Goal: Information Seeking & Learning: Learn about a topic

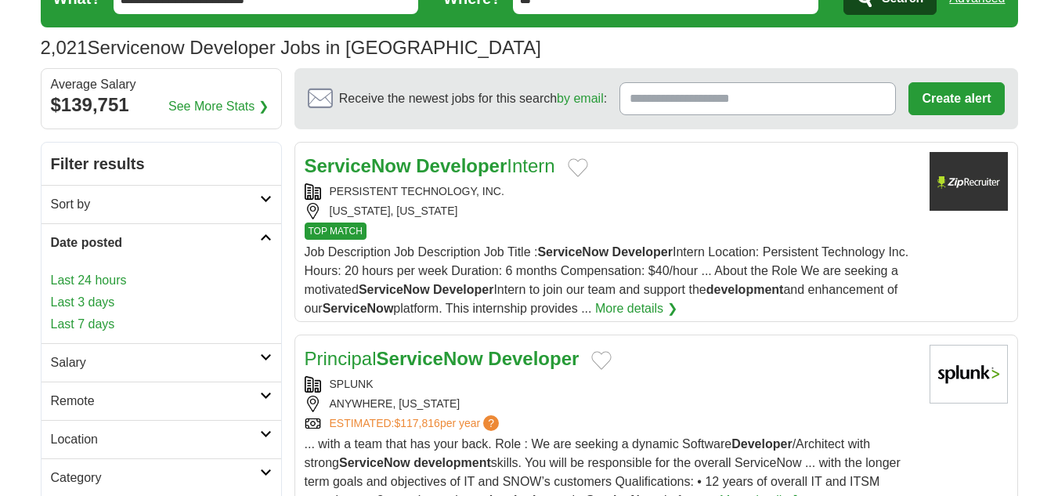
click at [81, 277] on link "Last 24 hours" at bounding box center [161, 280] width 221 height 19
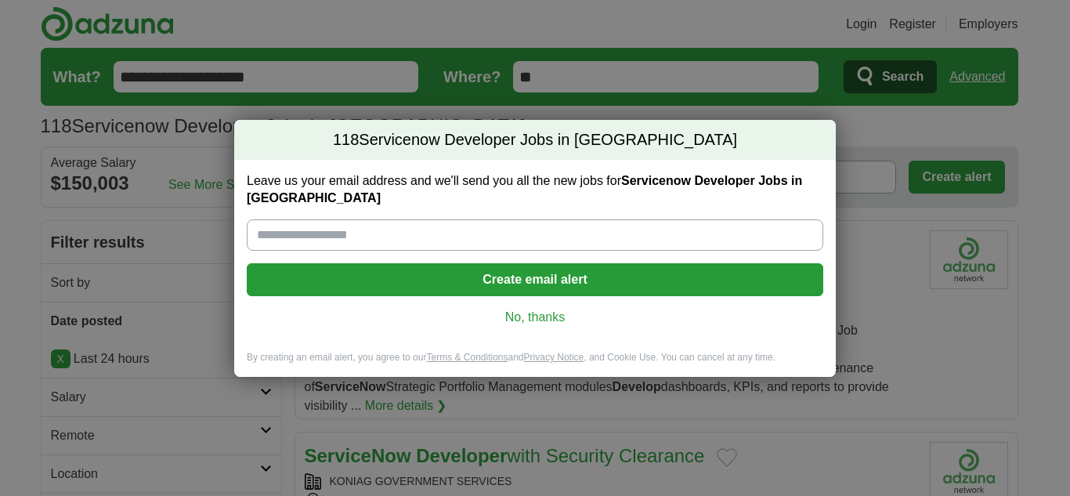
click at [526, 315] on link "No, thanks" at bounding box center [534, 317] width 551 height 17
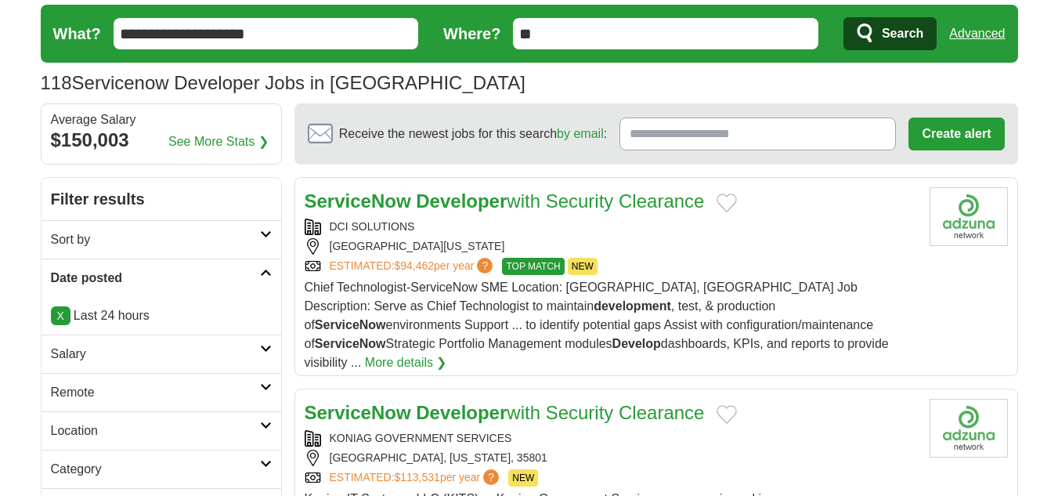
scroll to position [78, 0]
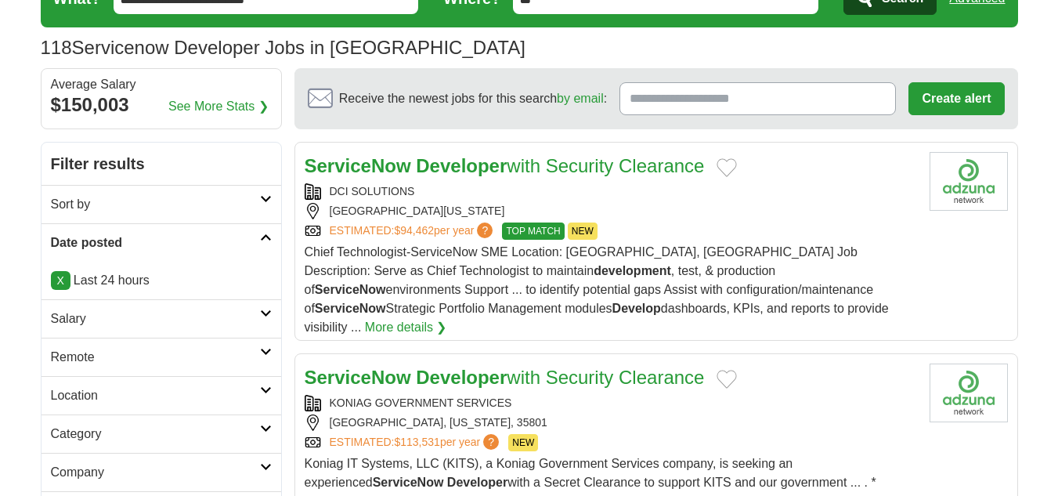
click at [79, 349] on h2 "Remote" at bounding box center [155, 357] width 209 height 19
click at [75, 388] on link "Remote jobs" at bounding box center [86, 394] width 70 height 13
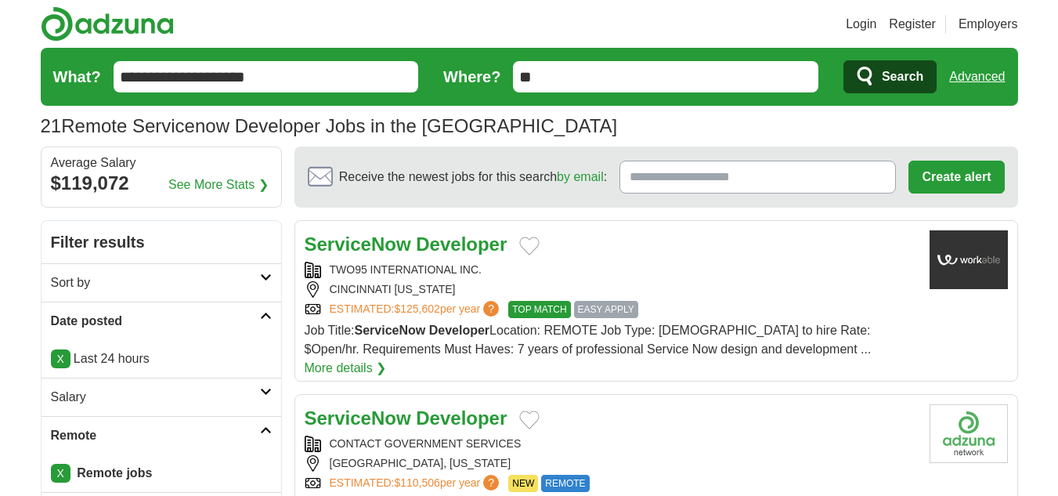
click at [107, 279] on h2 "Sort by" at bounding box center [155, 282] width 209 height 19
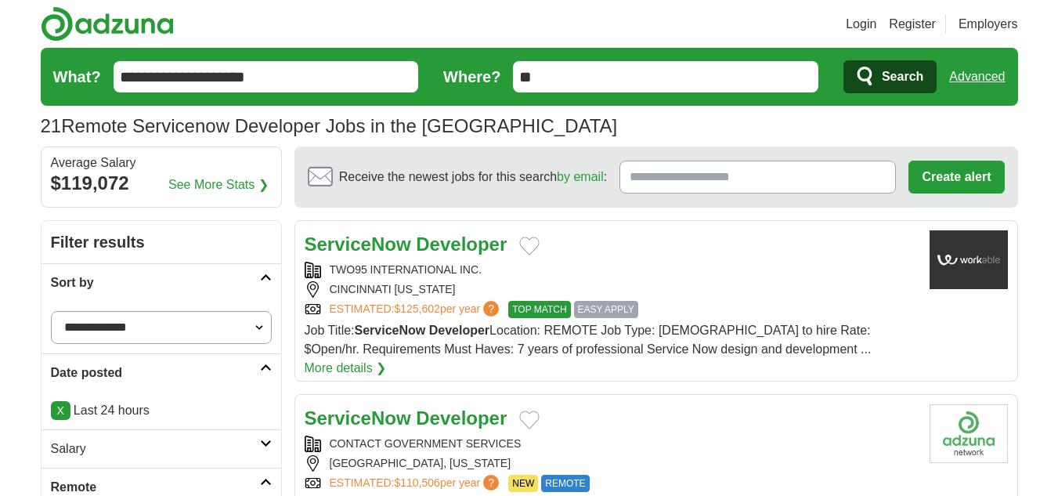
click at [109, 327] on select "**********" at bounding box center [161, 327] width 221 height 33
select select "**********"
click at [51, 311] on select "**********" at bounding box center [161, 327] width 221 height 33
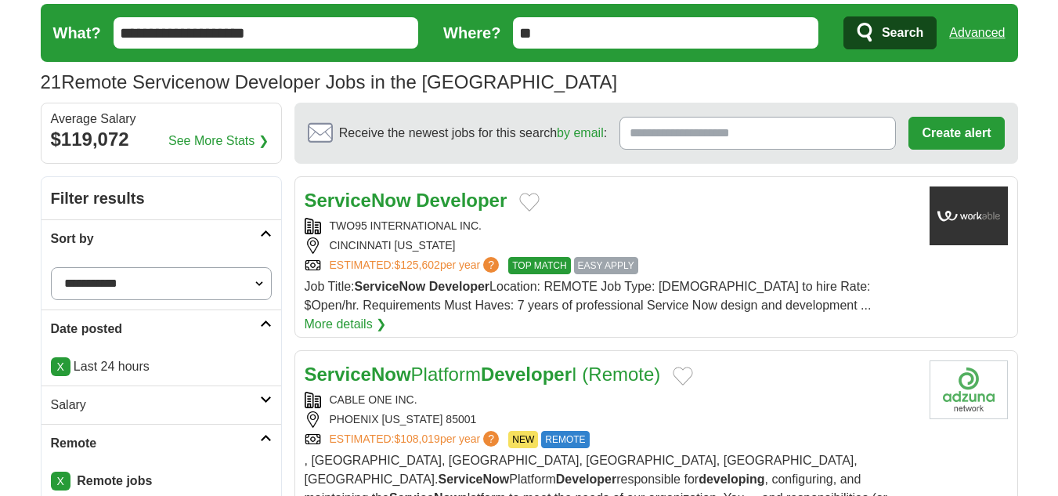
scroll to position [78, 0]
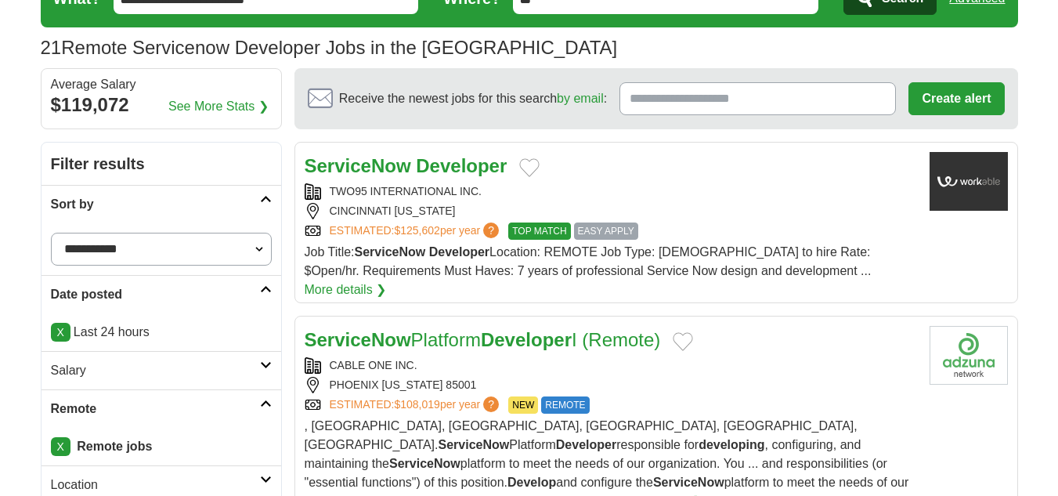
click at [122, 201] on h2 "Sort by" at bounding box center [155, 204] width 209 height 19
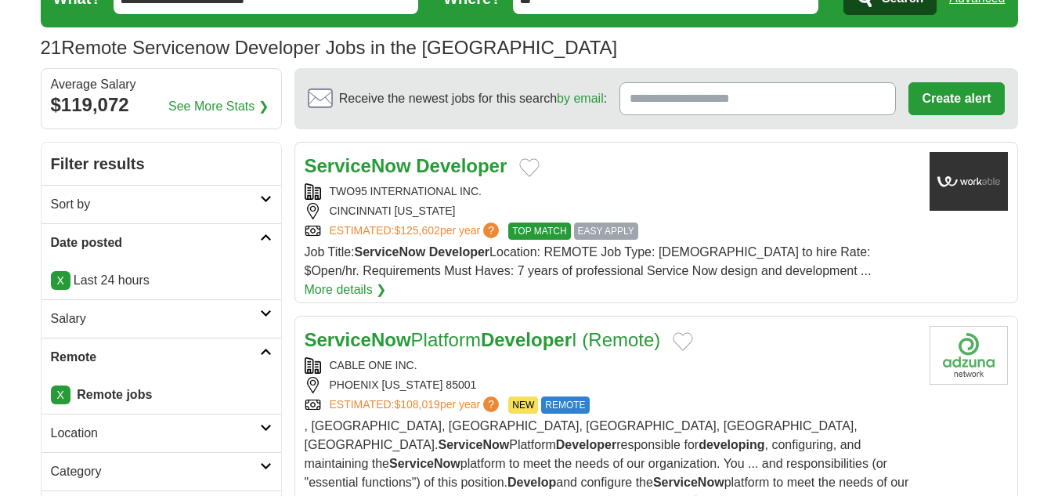
click at [110, 241] on h2 "Date posted" at bounding box center [155, 242] width 209 height 19
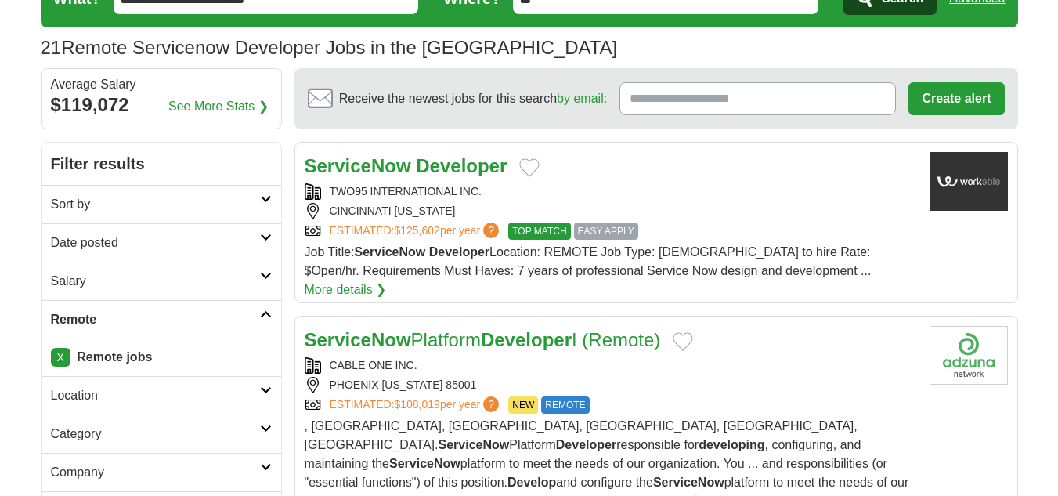
click at [96, 314] on h2 "Remote" at bounding box center [155, 319] width 209 height 19
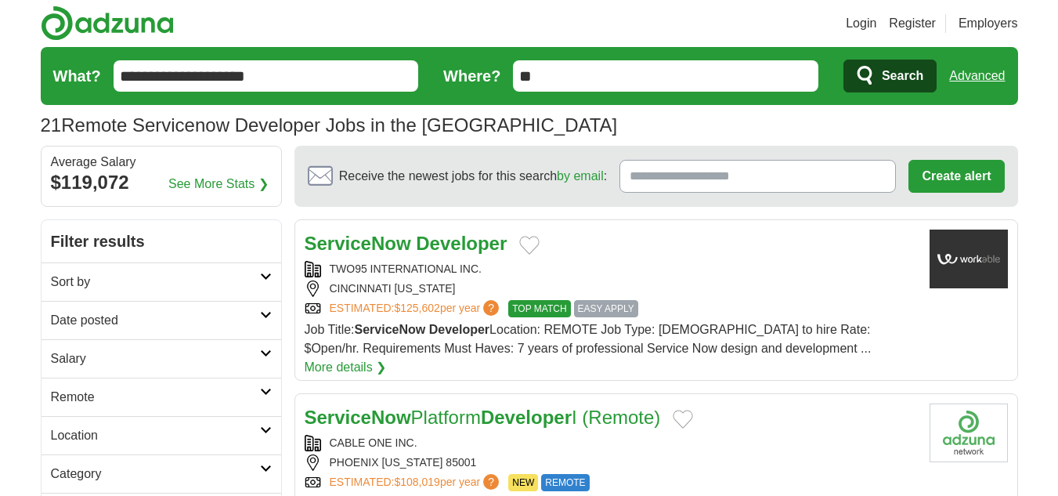
scroll to position [0, 0]
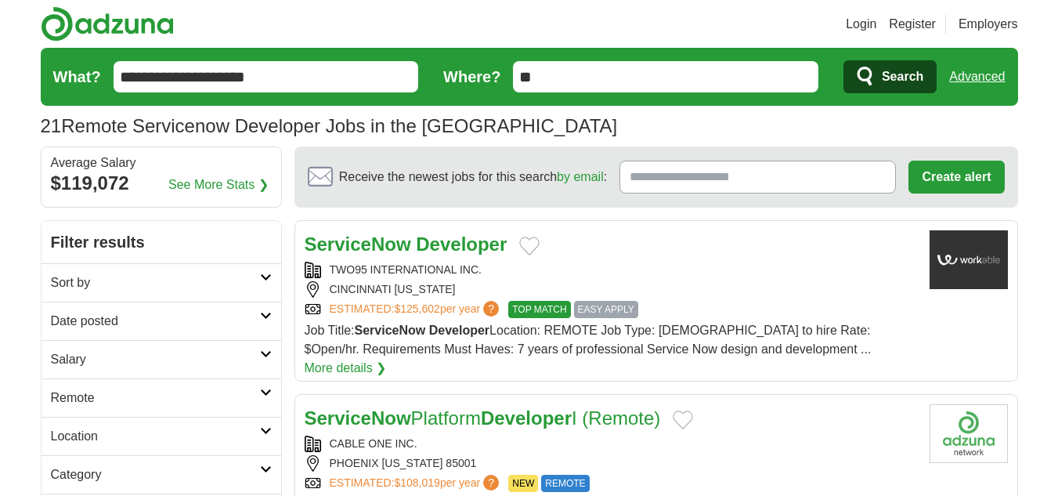
click at [405, 245] on strong "ServiceNow" at bounding box center [358, 243] width 106 height 21
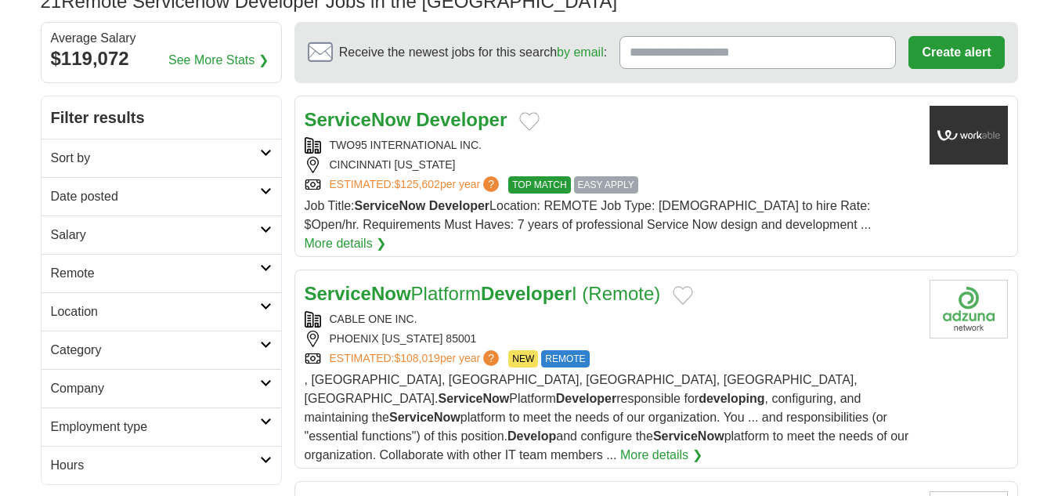
scroll to position [157, 0]
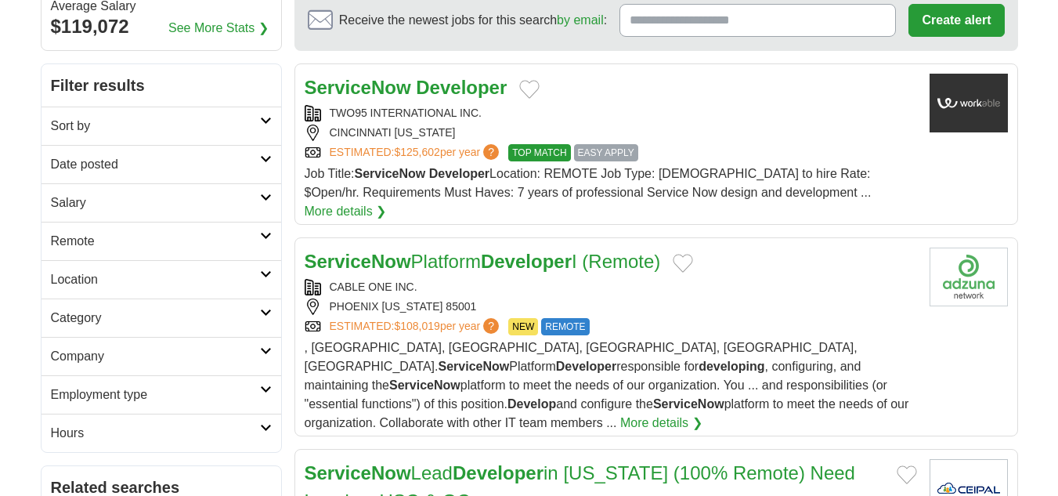
click at [413, 251] on link "ServiceNow Platform Developer I (Remote)" at bounding box center [483, 261] width 356 height 21
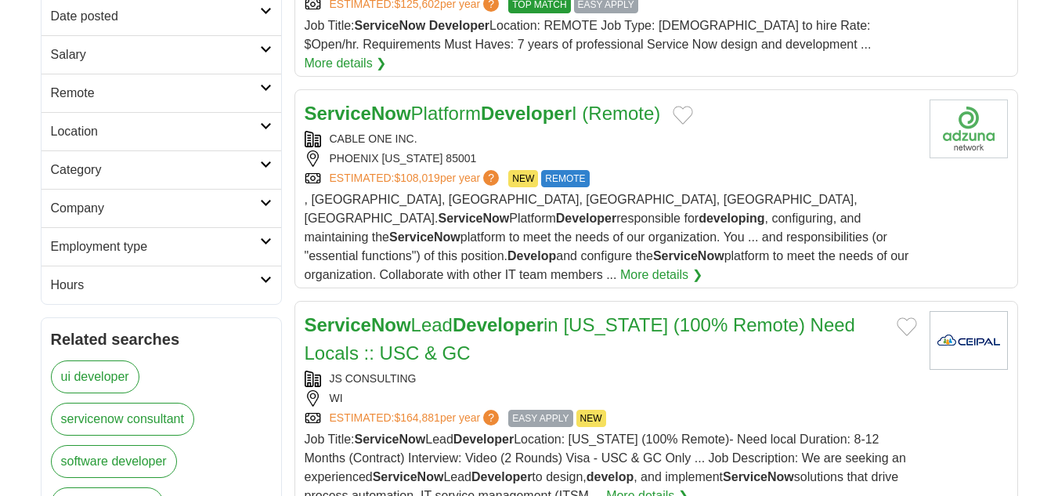
scroll to position [313, 0]
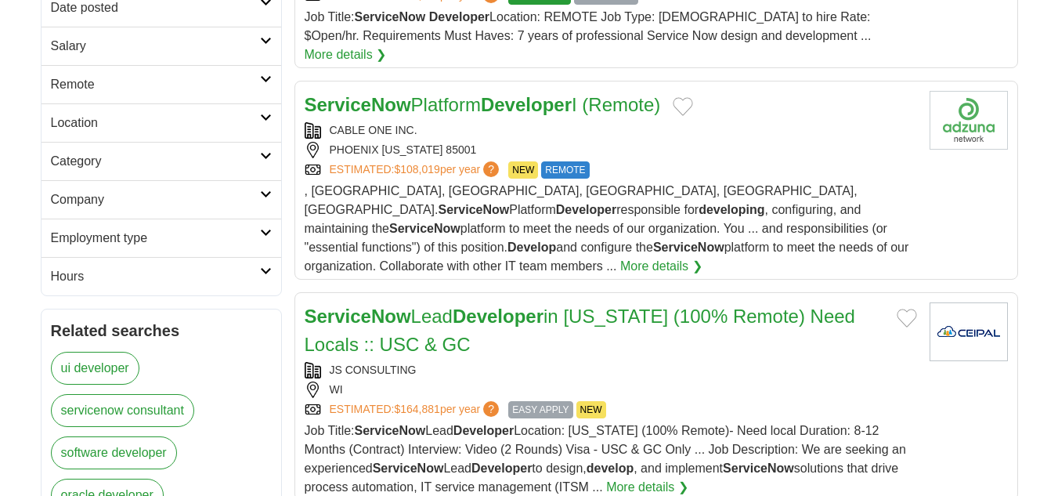
click at [413, 305] on link "ServiceNow Lead Developer in Wisconsin (100% Remote) Need Locals :: USC & GC" at bounding box center [580, 329] width 550 height 49
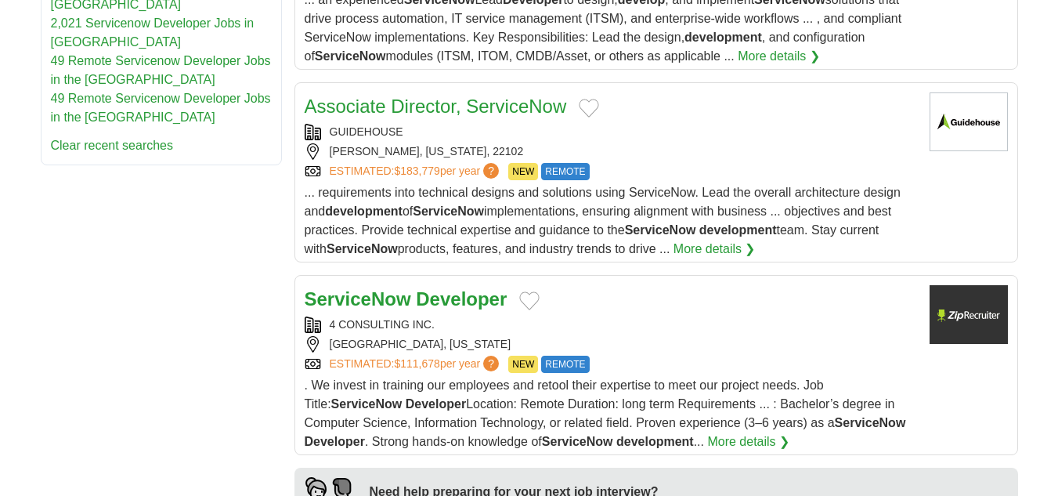
scroll to position [1018, 0]
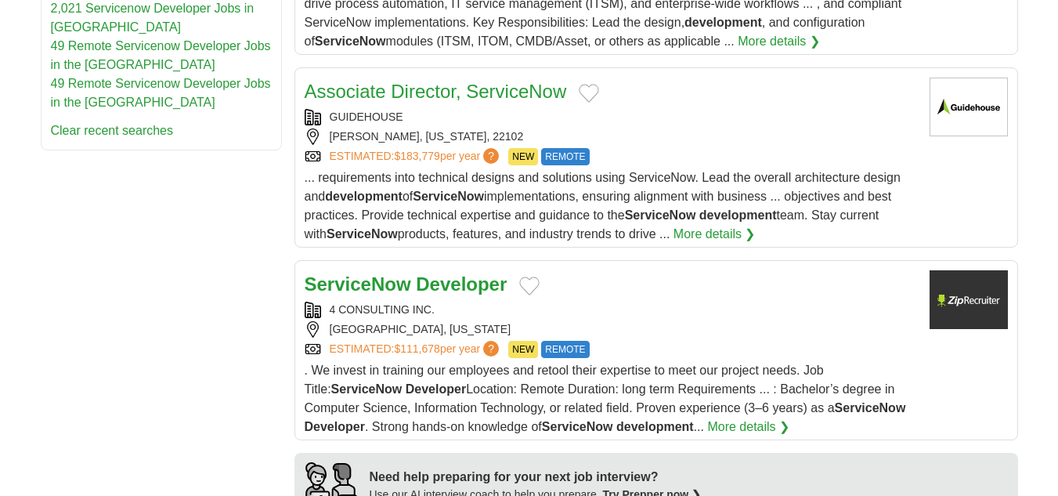
click at [399, 81] on link "Associate Director, ServiceNow" at bounding box center [436, 91] width 262 height 21
click at [392, 273] on strong "ServiceNow" at bounding box center [358, 283] width 106 height 21
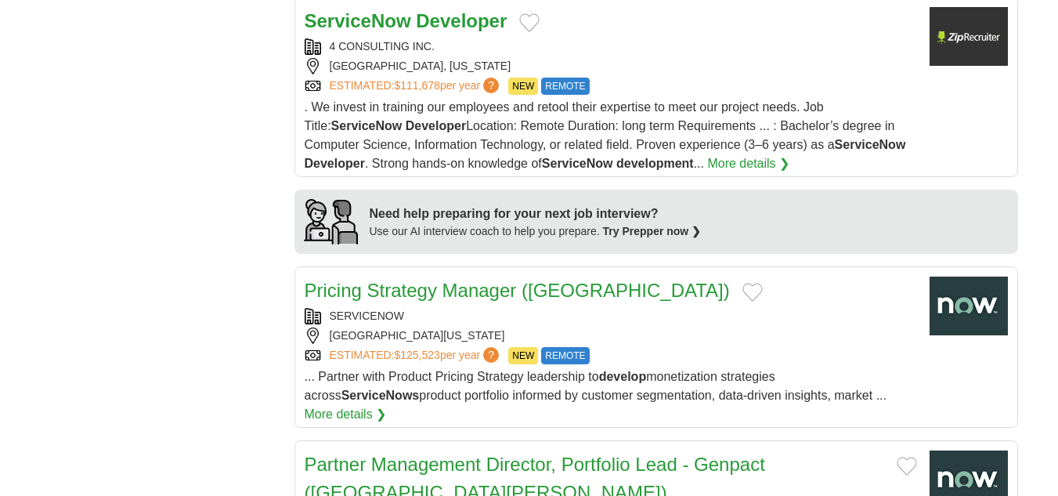
scroll to position [1331, 0]
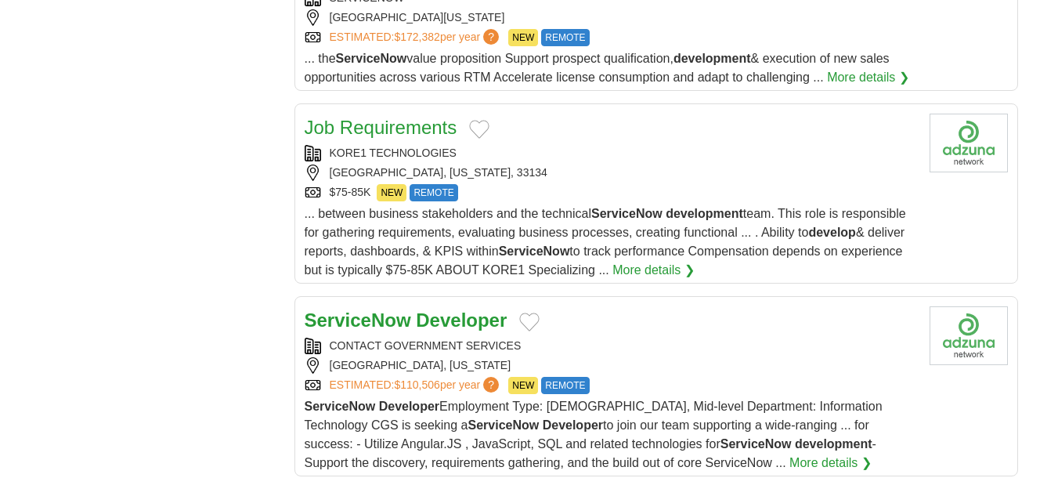
click at [379, 309] on strong "ServiceNow" at bounding box center [358, 319] width 106 height 21
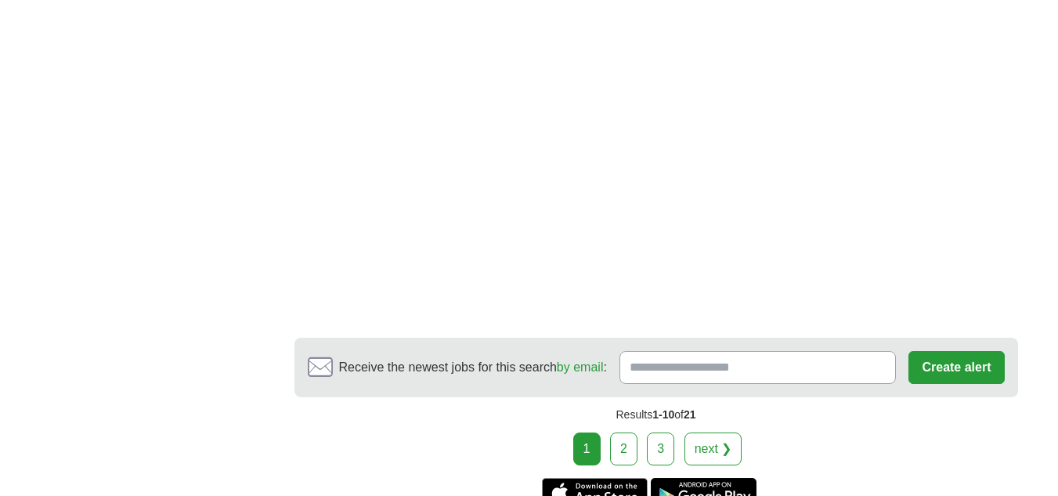
scroll to position [2819, 0]
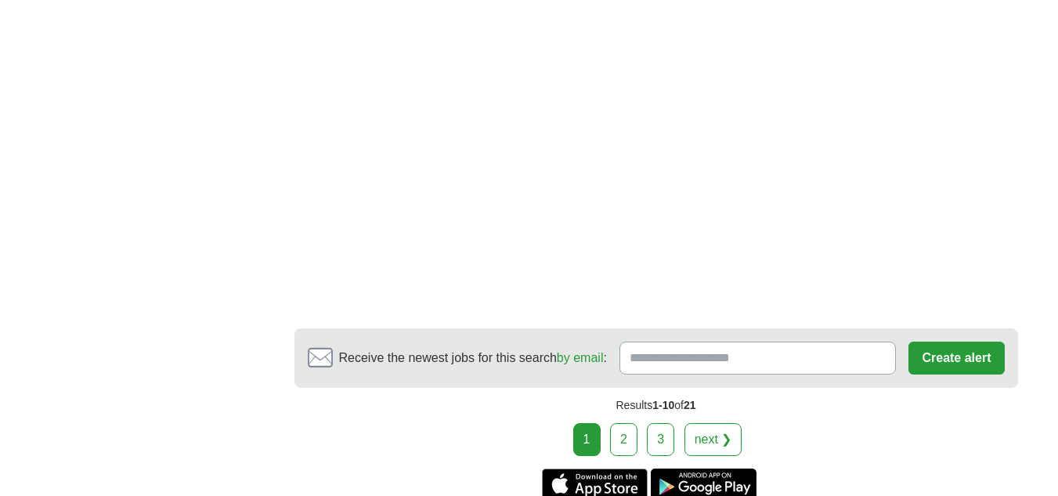
click at [625, 423] on link "2" at bounding box center [623, 439] width 27 height 33
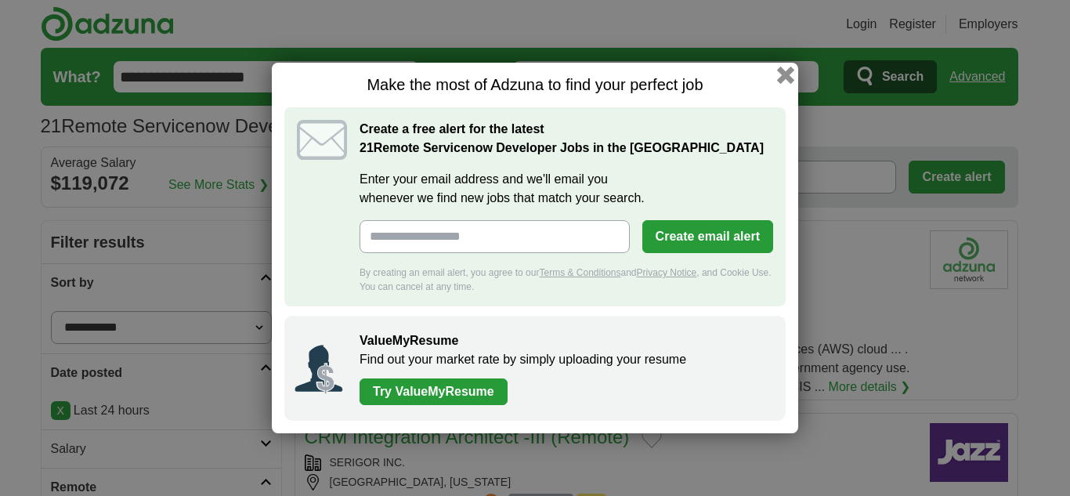
click at [785, 76] on button "button" at bounding box center [785, 75] width 17 height 17
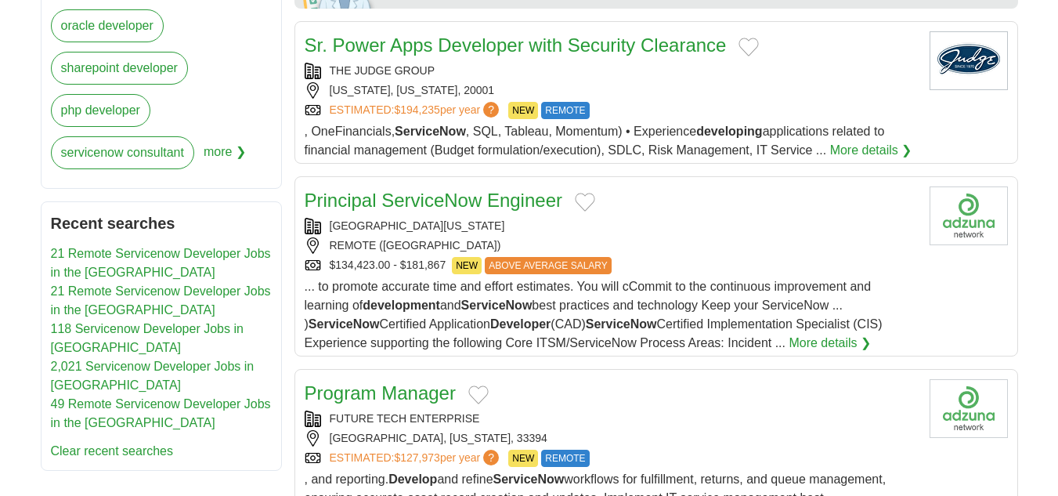
scroll to position [861, 0]
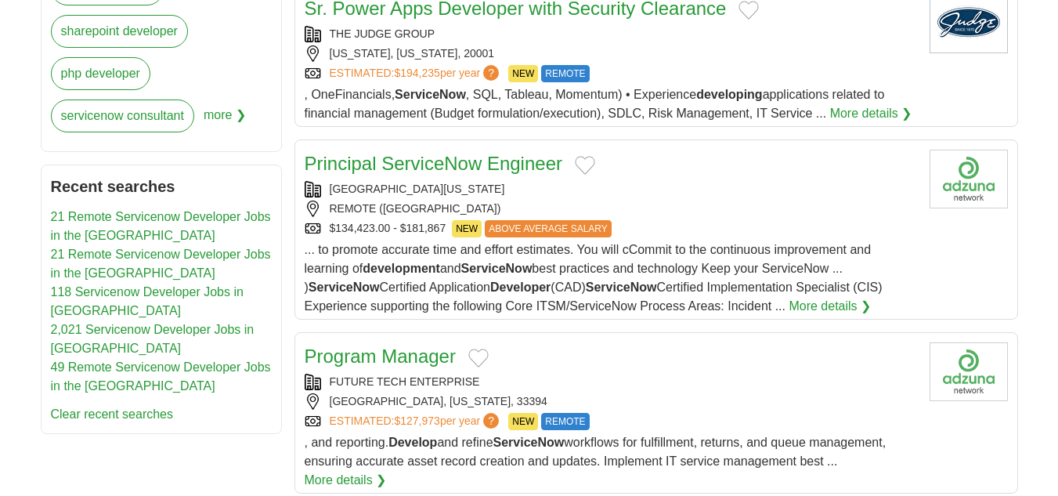
click at [422, 153] on link "Principal ServiceNow Engineer" at bounding box center [434, 163] width 258 height 21
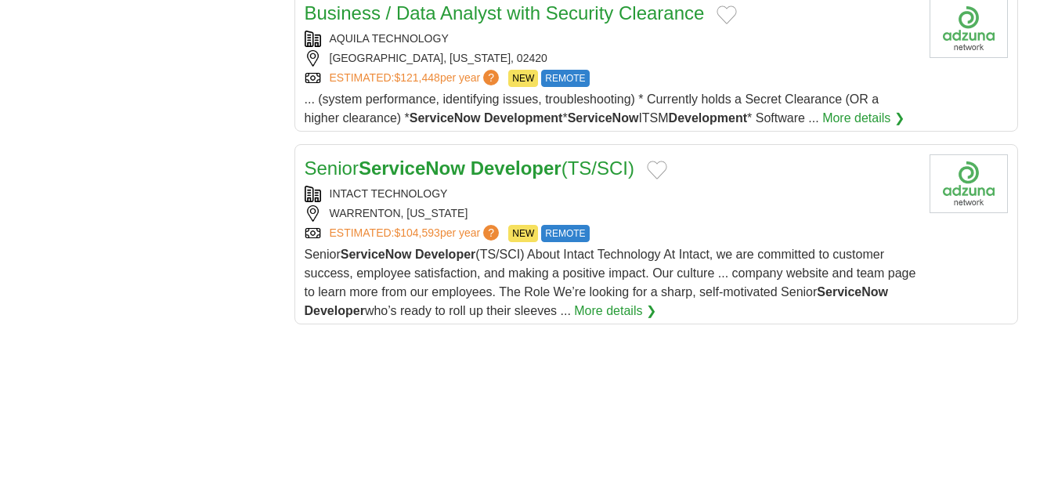
scroll to position [1879, 0]
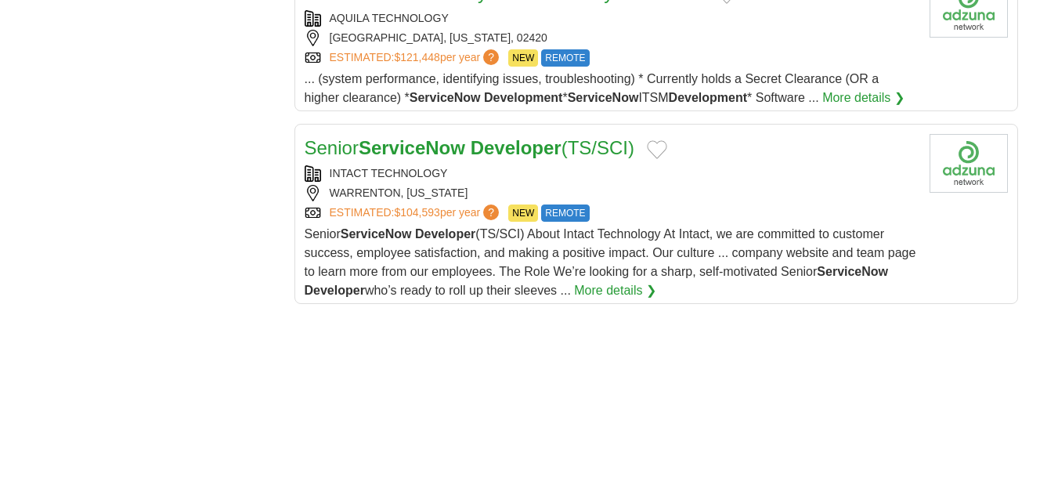
click at [406, 138] on strong "ServiceNow" at bounding box center [412, 147] width 106 height 21
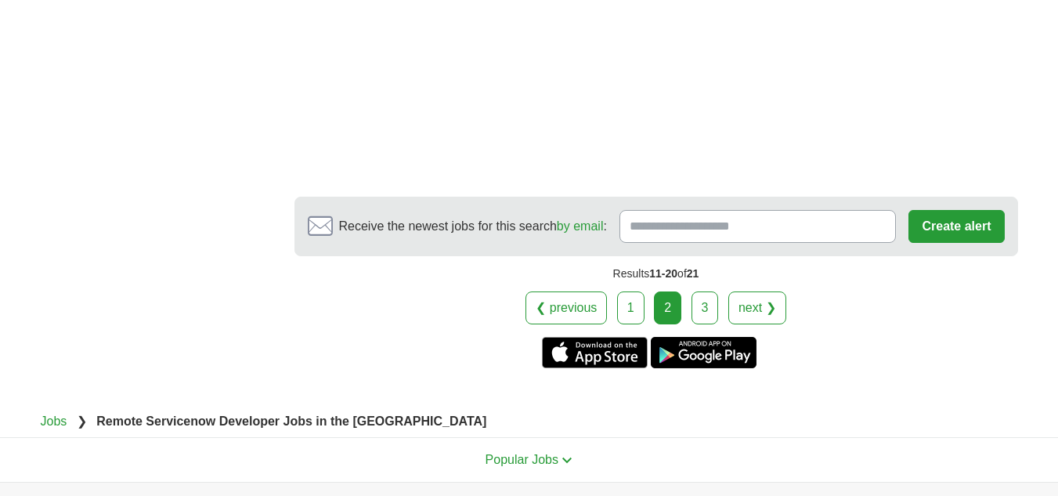
scroll to position [2976, 0]
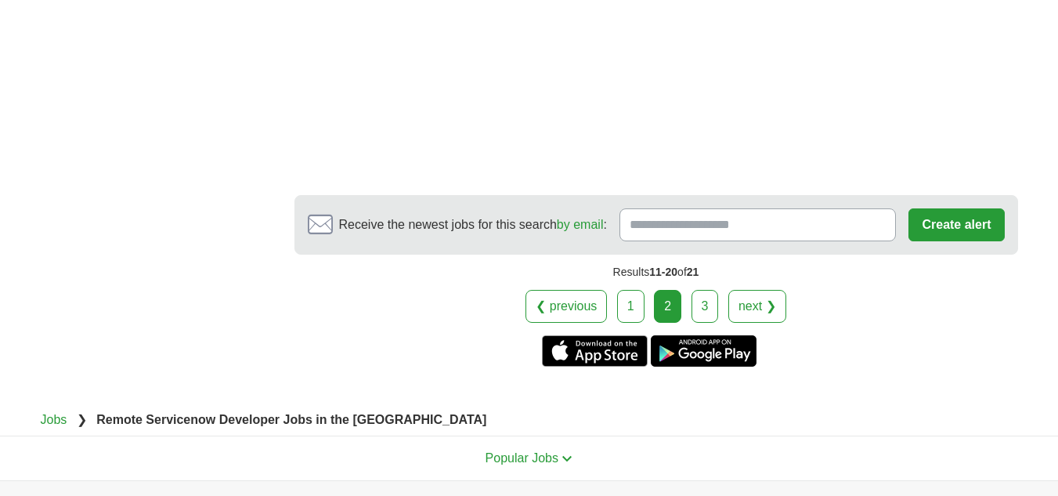
click at [708, 311] on link "3" at bounding box center [704, 306] width 27 height 33
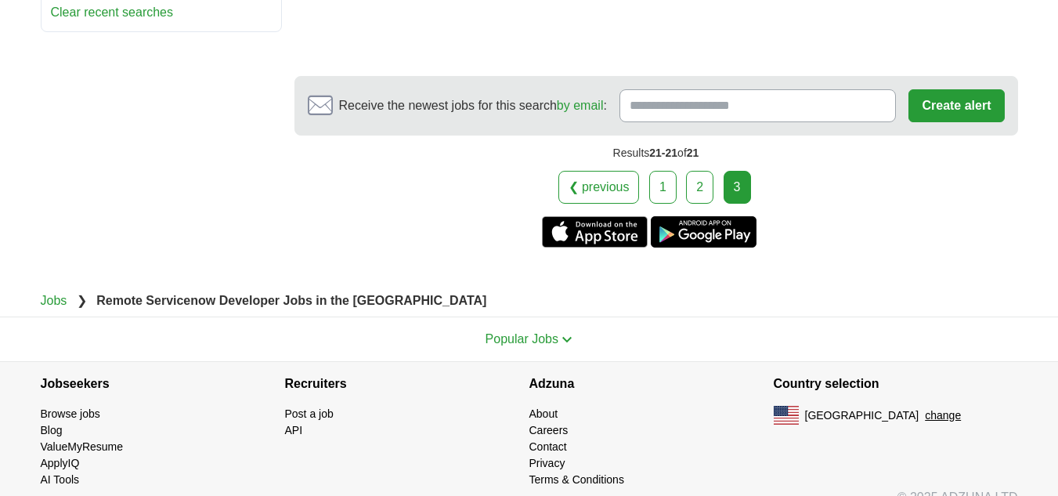
scroll to position [1253, 0]
